Goal: Find specific page/section: Find specific page/section

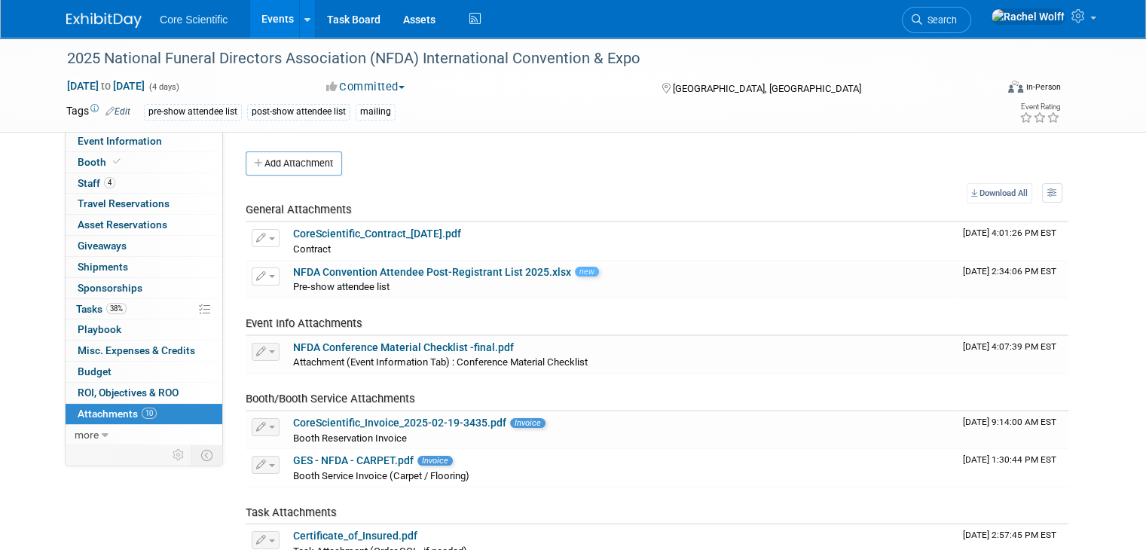
click at [99, 21] on img at bounding box center [103, 20] width 75 height 15
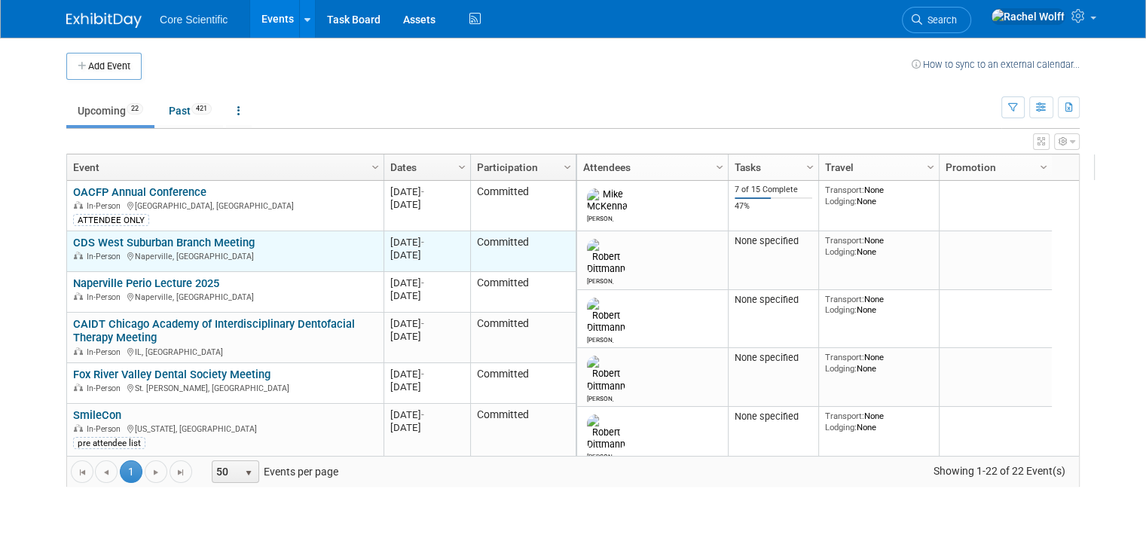
click at [99, 248] on div "CDS West Suburban Branch Meeting In-Person Naperville, IL" at bounding box center [225, 249] width 304 height 26
click at [102, 236] on link "CDS West Suburban Branch Meeting" at bounding box center [164, 243] width 182 height 14
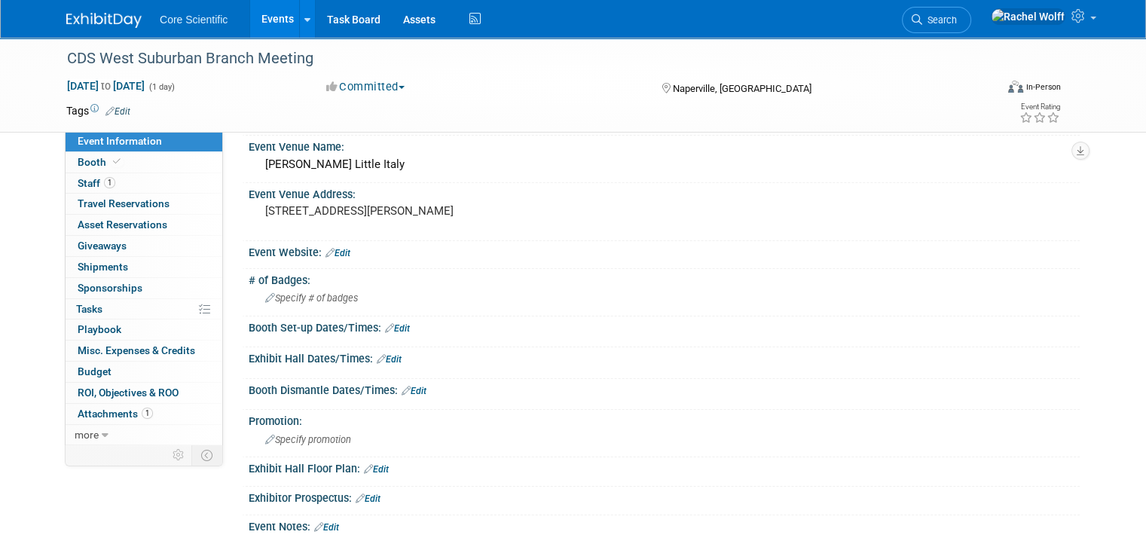
scroll to position [151, 0]
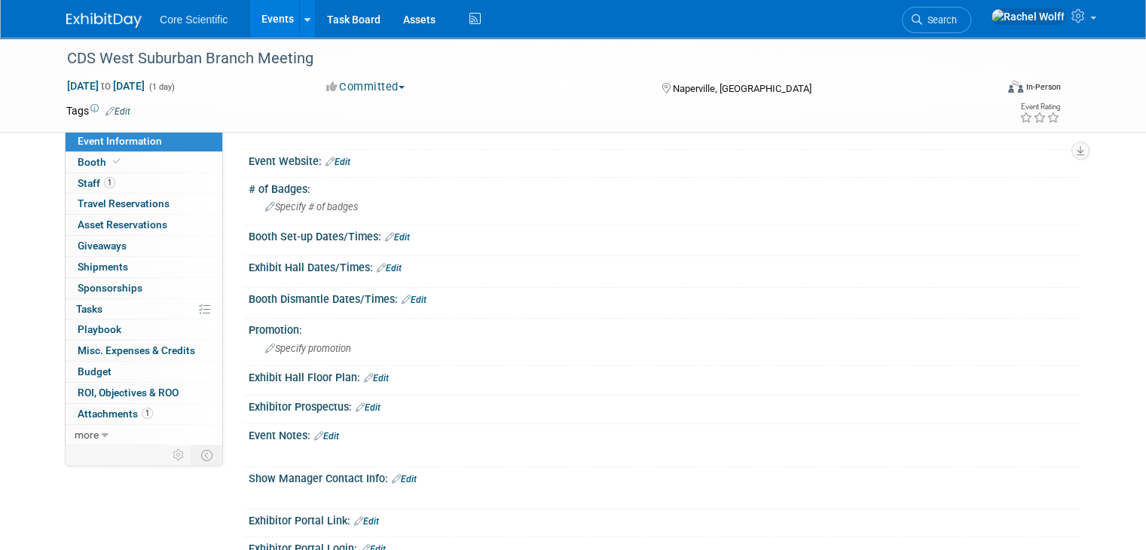
click at [314, 433] on link "Edit" at bounding box center [326, 436] width 25 height 11
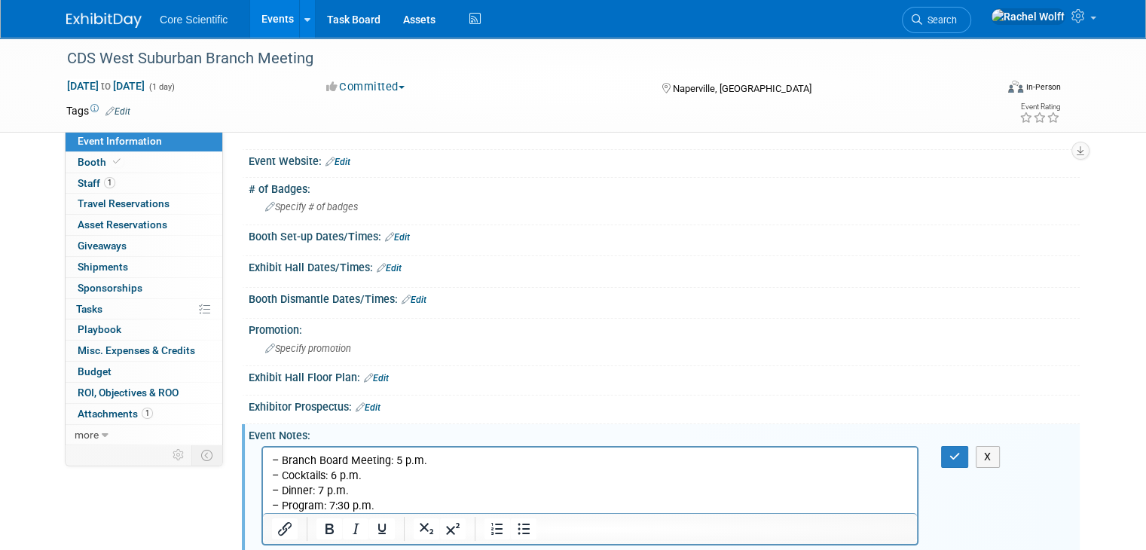
scroll to position [301, 0]
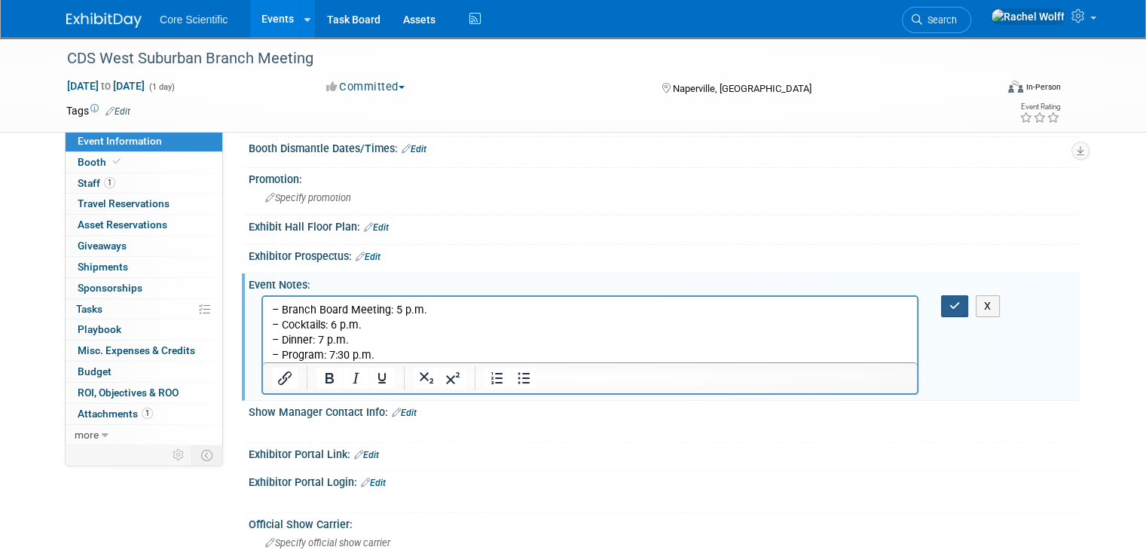
click at [969, 308] on button "button" at bounding box center [955, 306] width 28 height 22
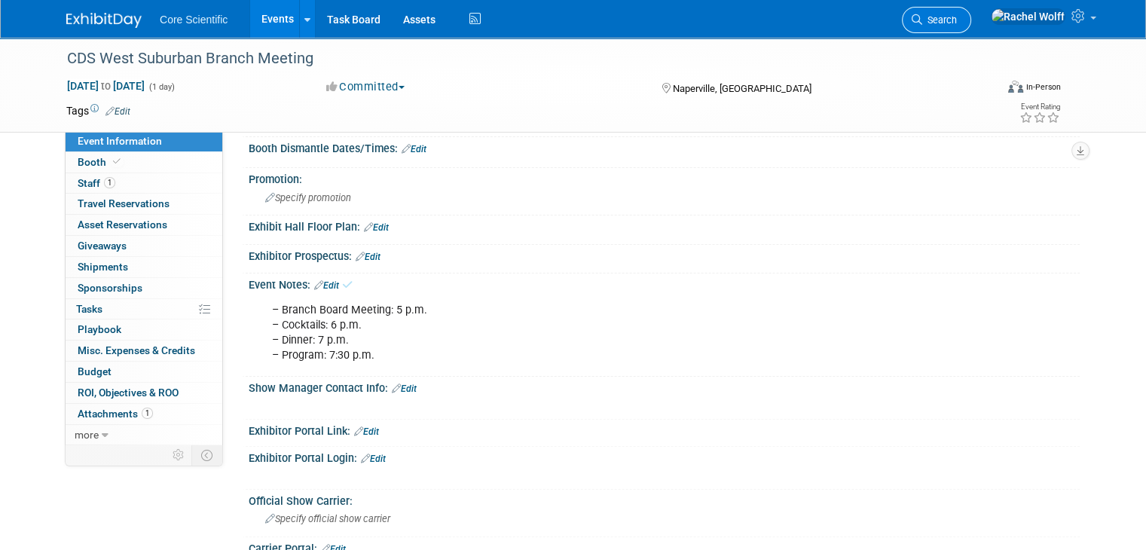
click at [957, 18] on span "Search" at bounding box center [939, 19] width 35 height 11
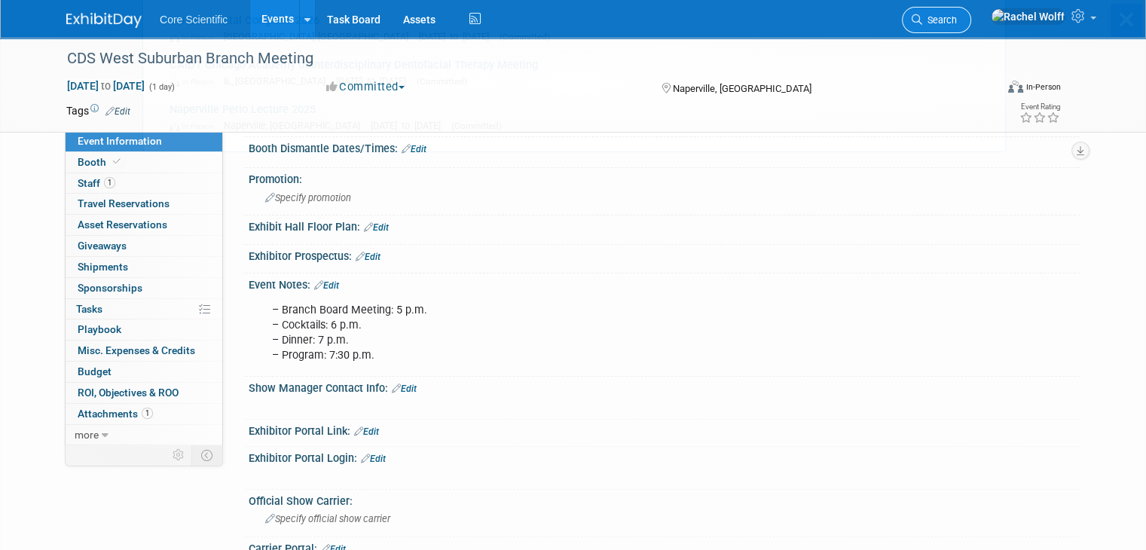
scroll to position [0, 0]
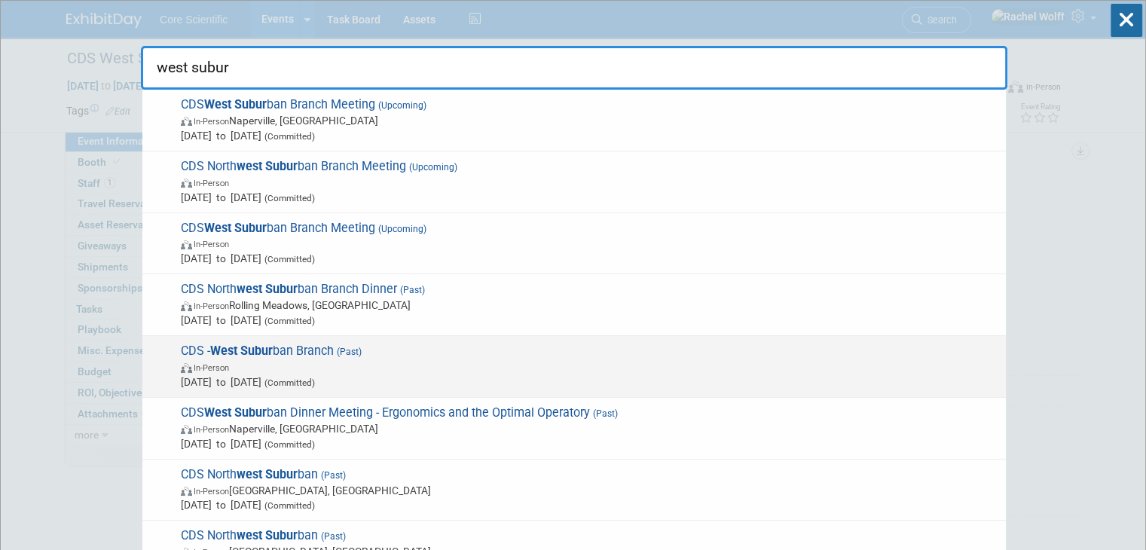
type input "west subur"
click at [329, 365] on span "In-Person" at bounding box center [590, 366] width 818 height 15
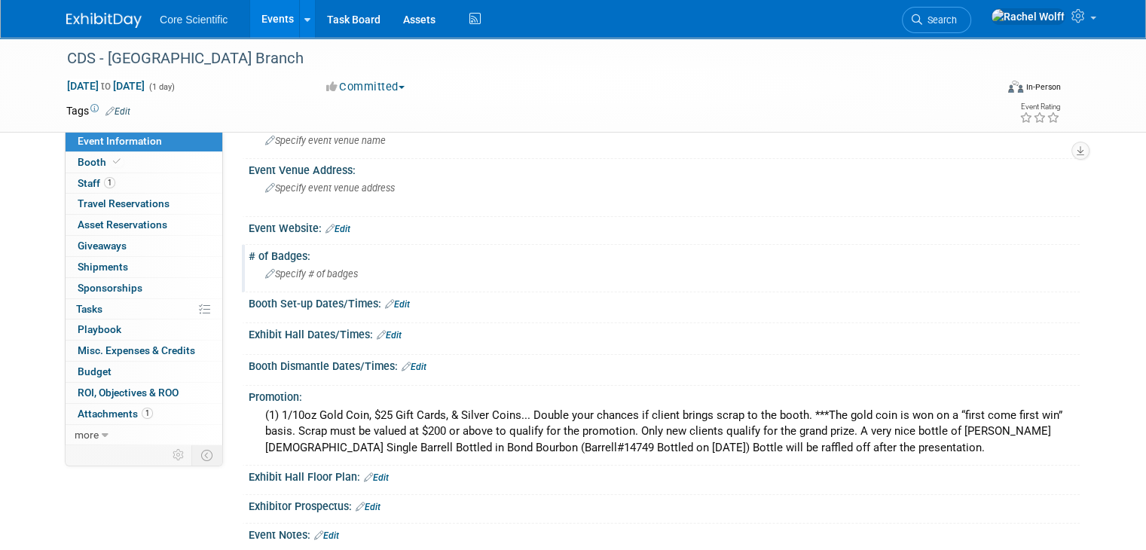
scroll to position [226, 0]
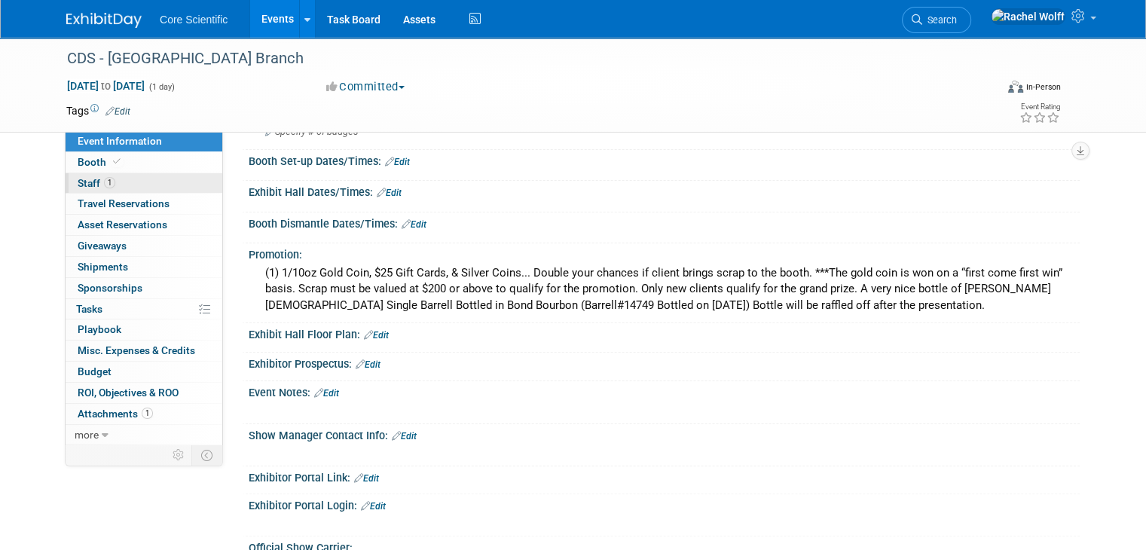
click at [120, 182] on link "1 Staff 1" at bounding box center [144, 183] width 157 height 20
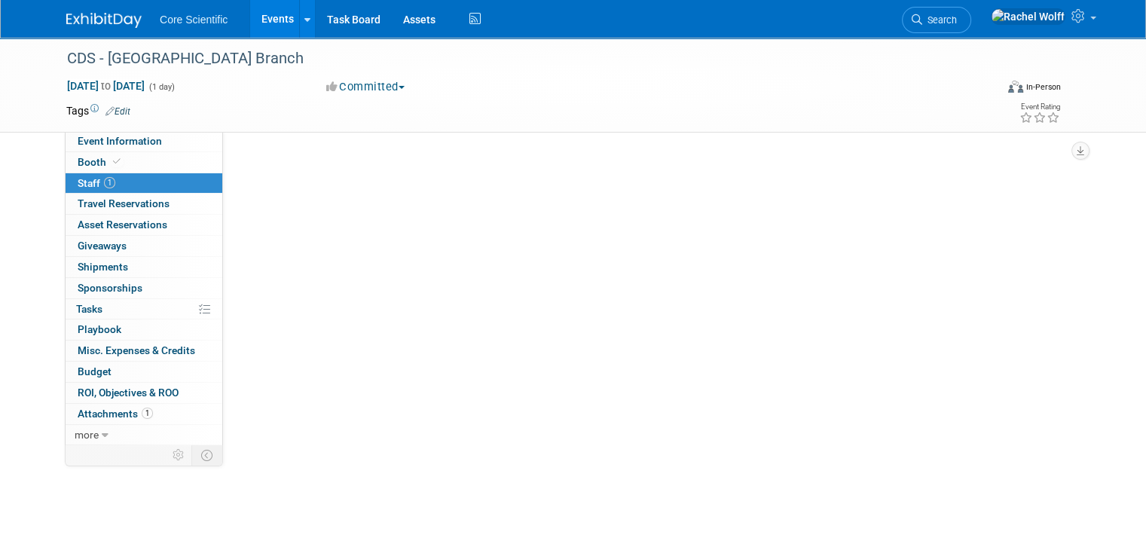
scroll to position [0, 0]
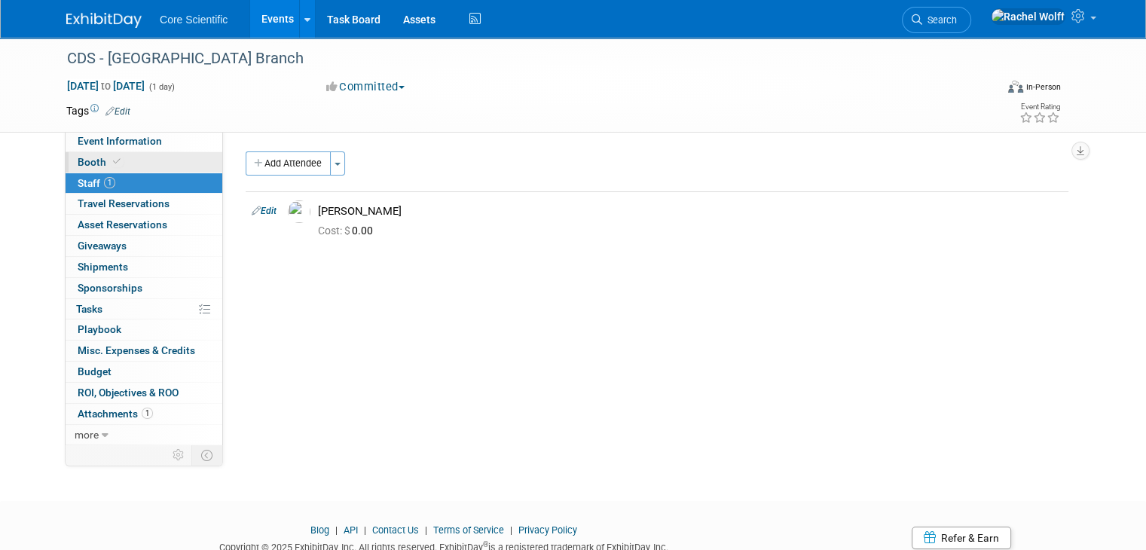
click at [128, 167] on link "Booth" at bounding box center [144, 162] width 157 height 20
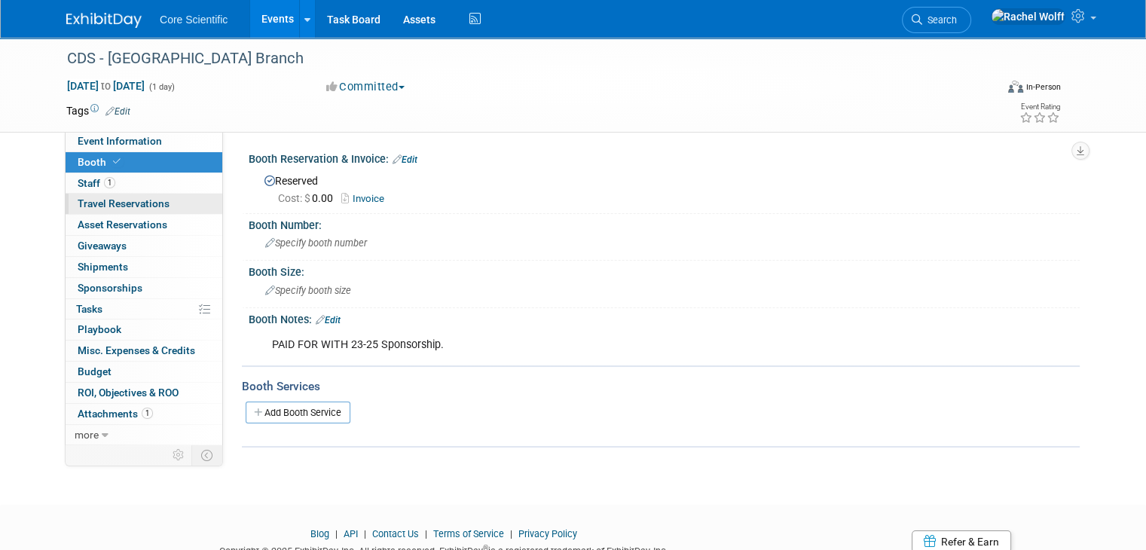
click at [127, 194] on link "0 Travel Reservations 0" at bounding box center [144, 204] width 157 height 20
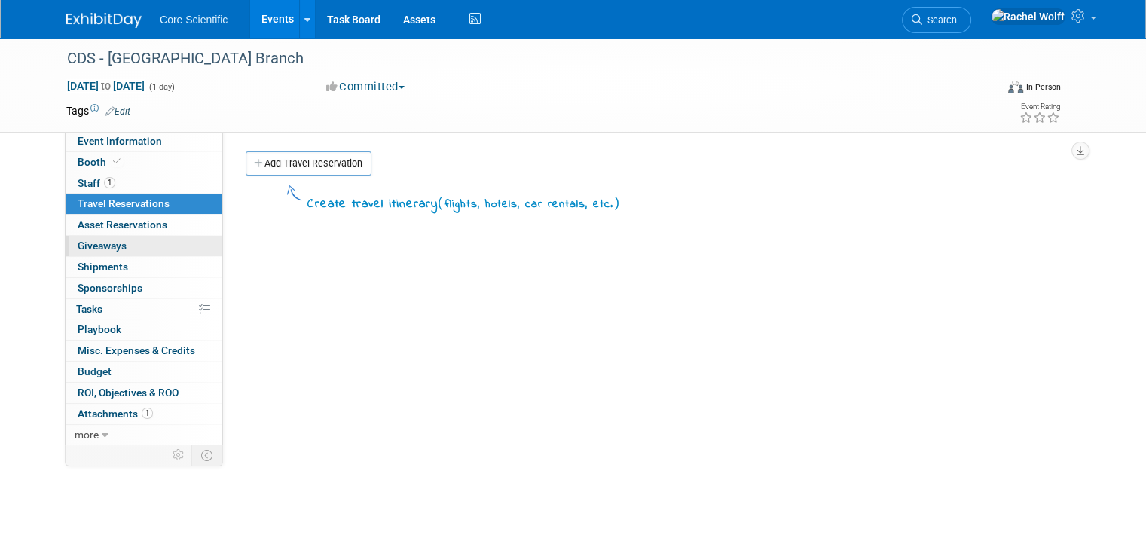
click at [130, 236] on link "0 Giveaways 0" at bounding box center [144, 246] width 157 height 20
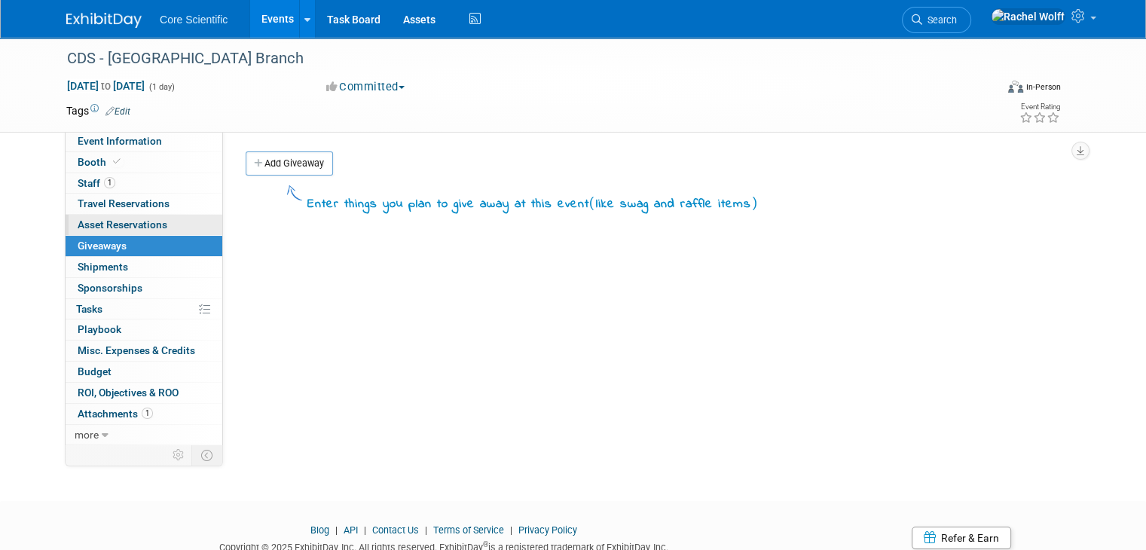
click at [128, 225] on span "Asset Reservations 0" at bounding box center [123, 225] width 90 height 12
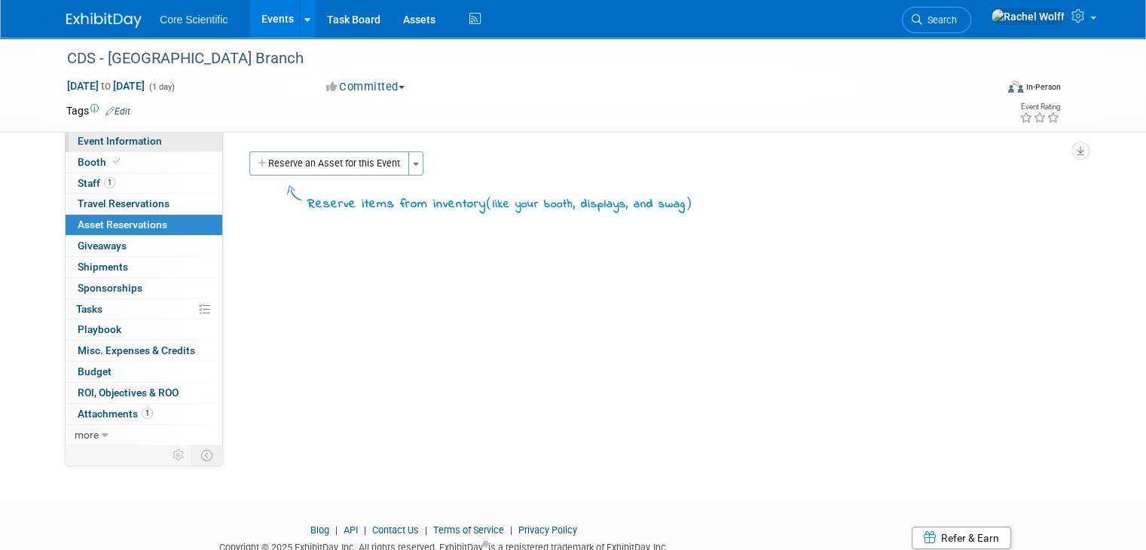
click at [134, 139] on span "Event Information" at bounding box center [120, 141] width 84 height 12
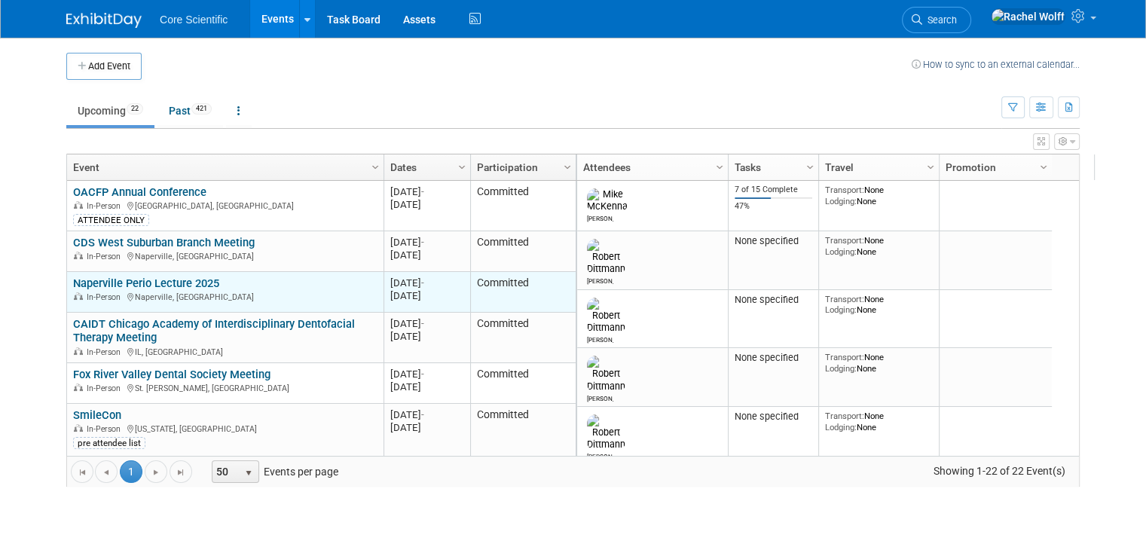
click at [139, 287] on link "Naperville Perio Lecture 2025" at bounding box center [146, 284] width 146 height 14
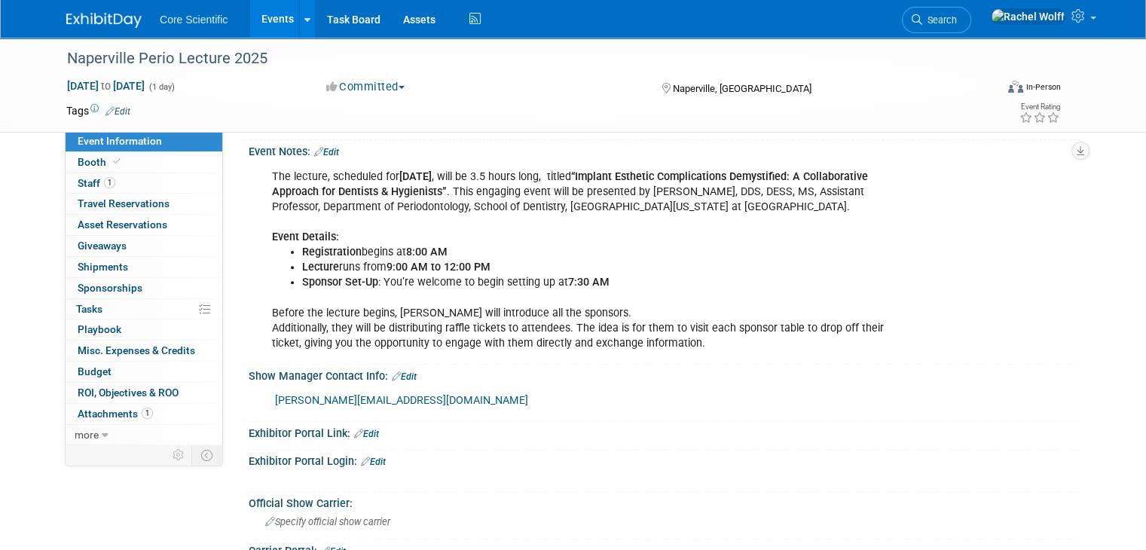
scroll to position [226, 0]
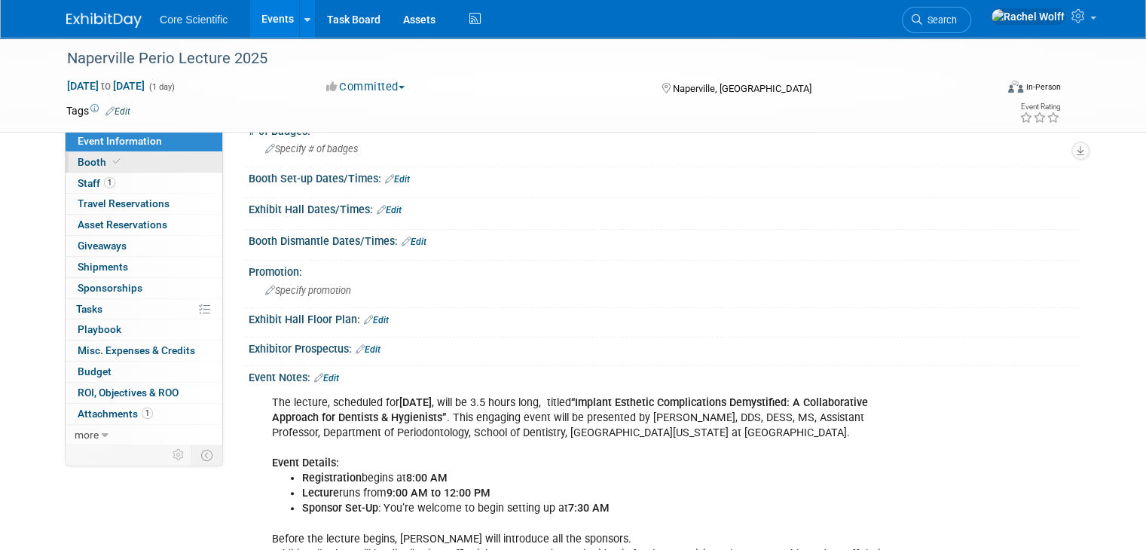
click at [181, 167] on link "Booth" at bounding box center [144, 162] width 157 height 20
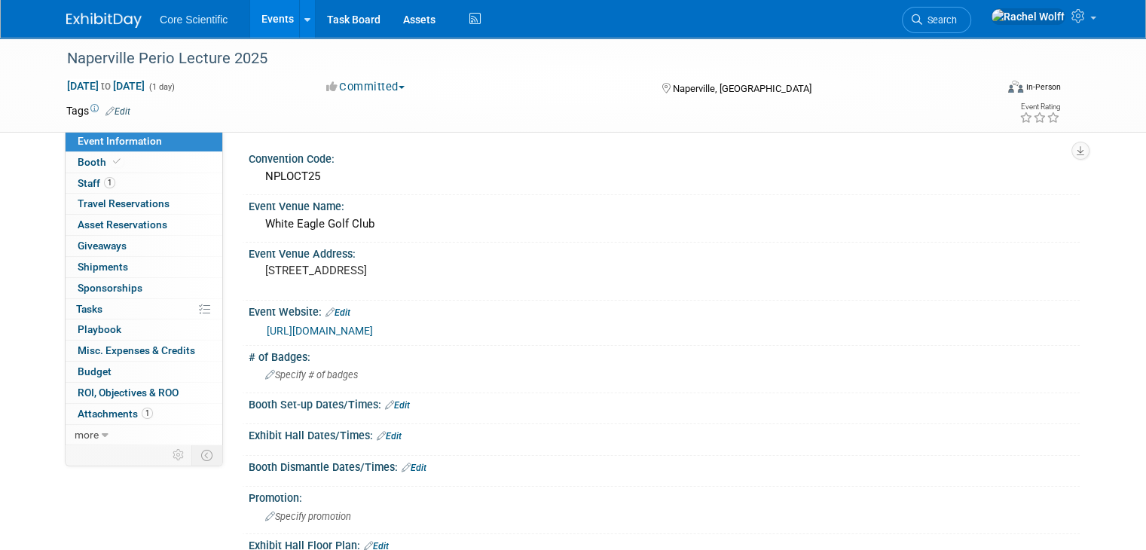
click at [87, 26] on img at bounding box center [103, 20] width 75 height 15
